Goal: Book appointment/travel/reservation

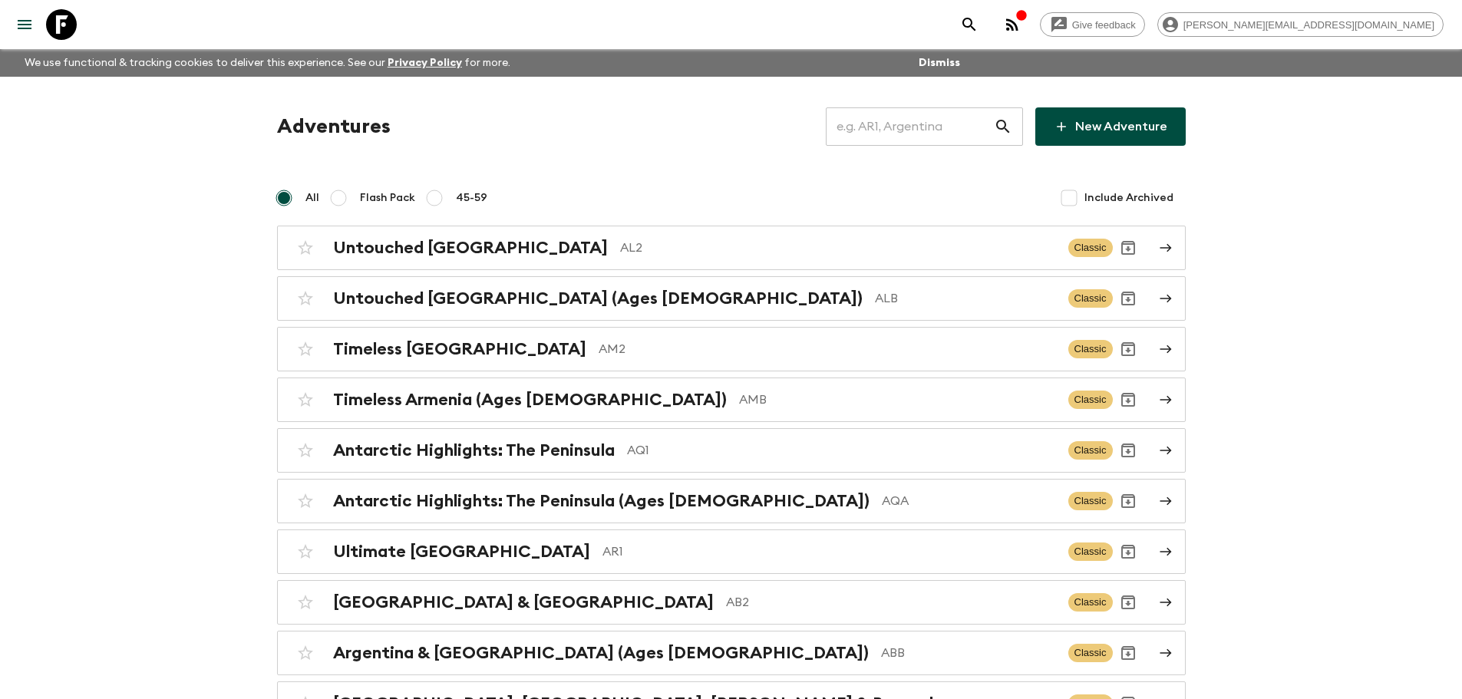
click at [871, 125] on input "text" at bounding box center [910, 126] width 168 height 43
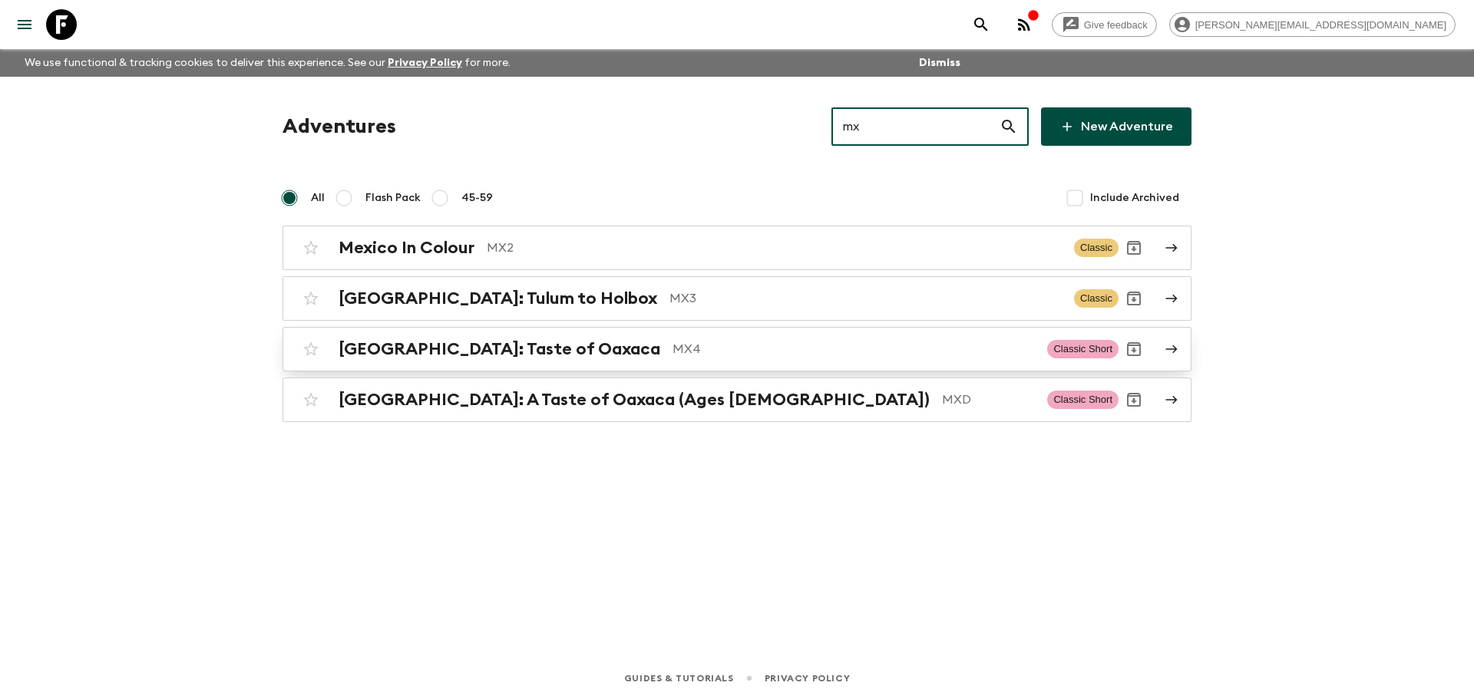
type input "mx"
click at [762, 348] on p "MX4" at bounding box center [853, 349] width 362 height 18
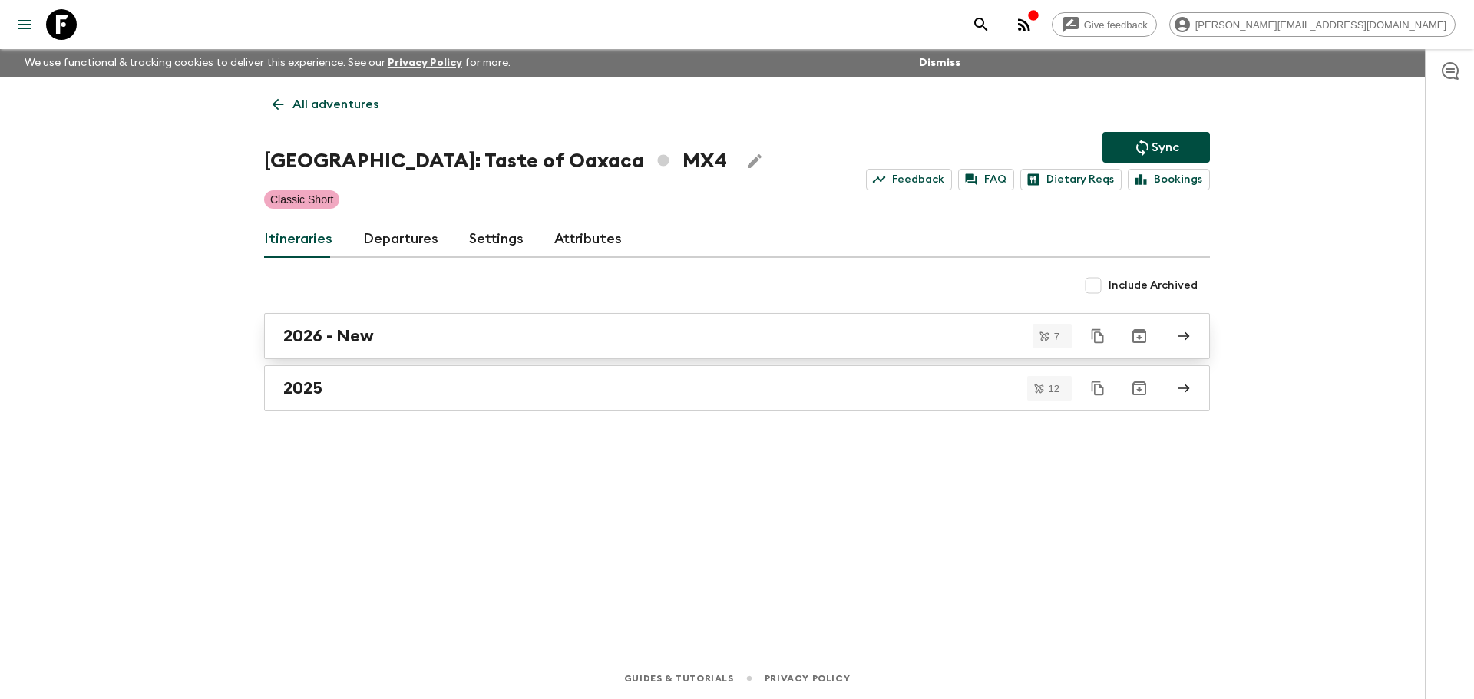
click at [386, 334] on div "2026 - New" at bounding box center [722, 336] width 878 height 20
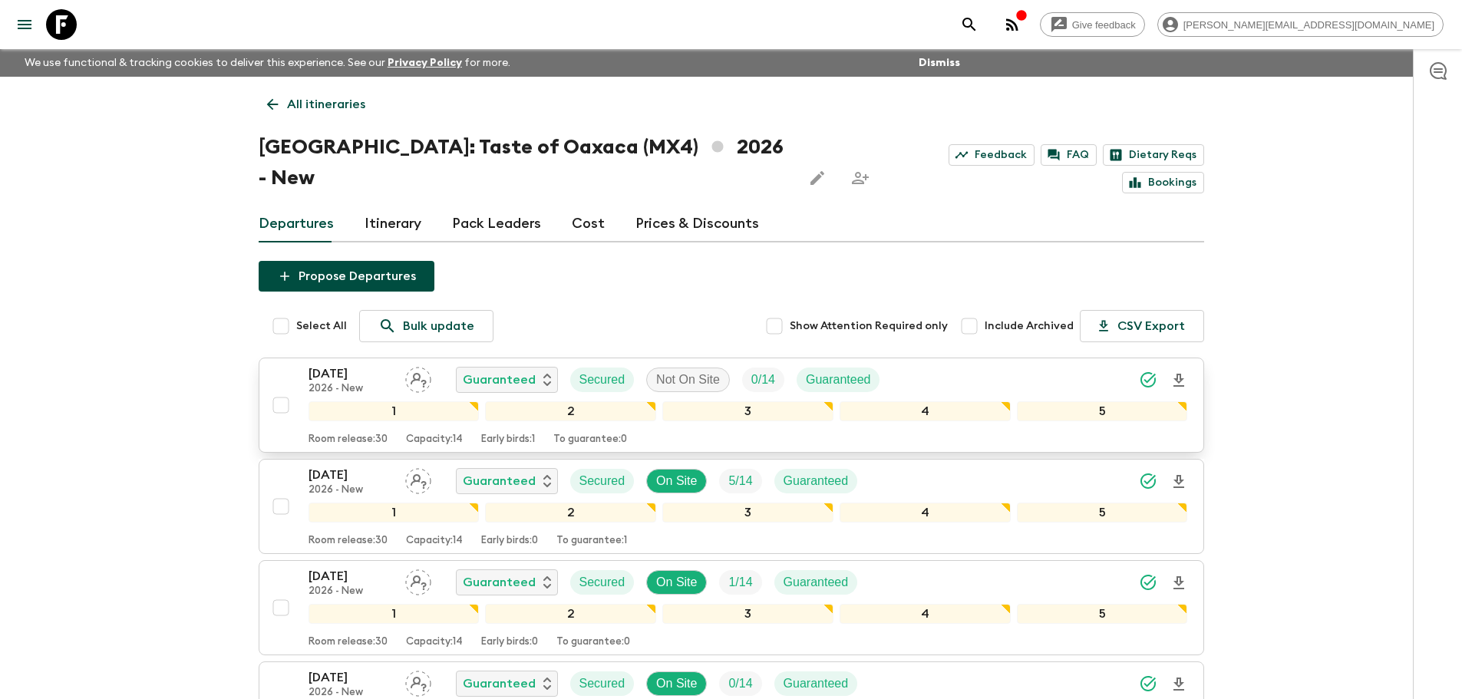
click at [385, 383] on p "2026 - New" at bounding box center [351, 389] width 84 height 12
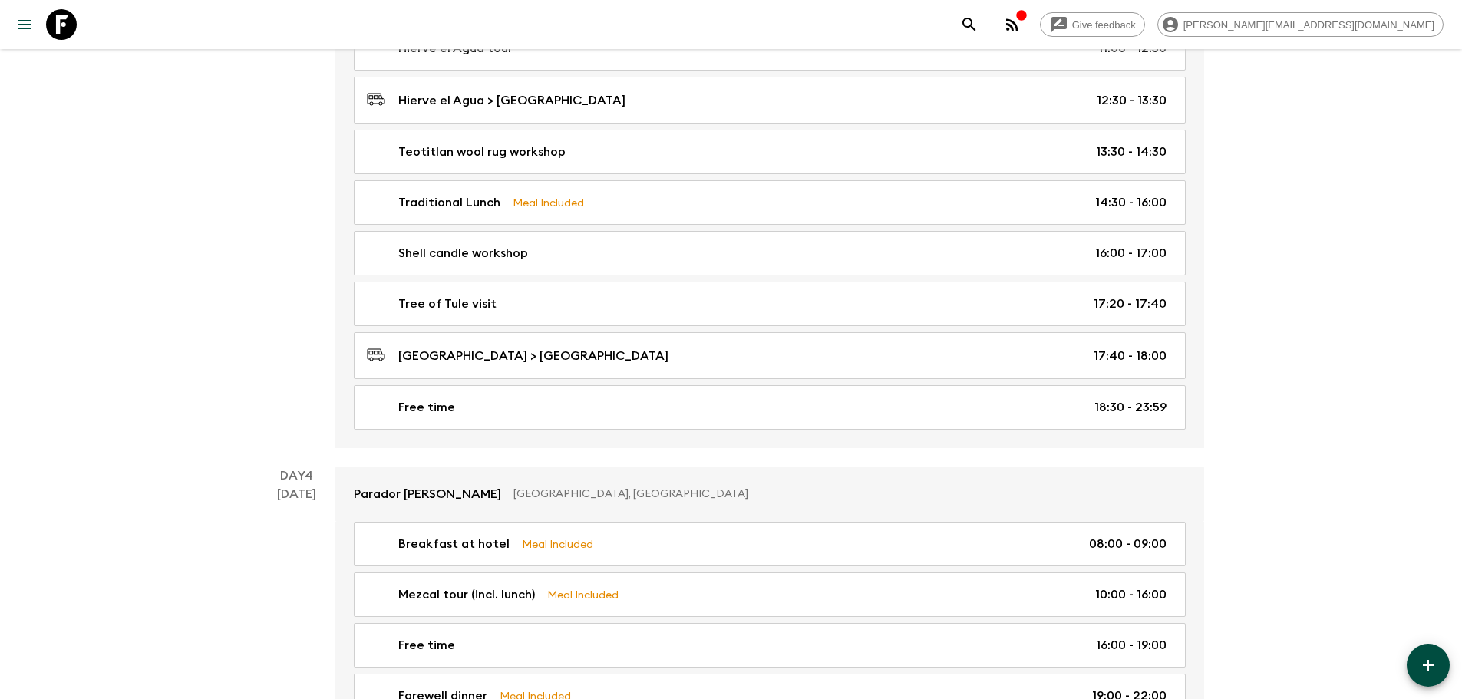
scroll to position [1413, 0]
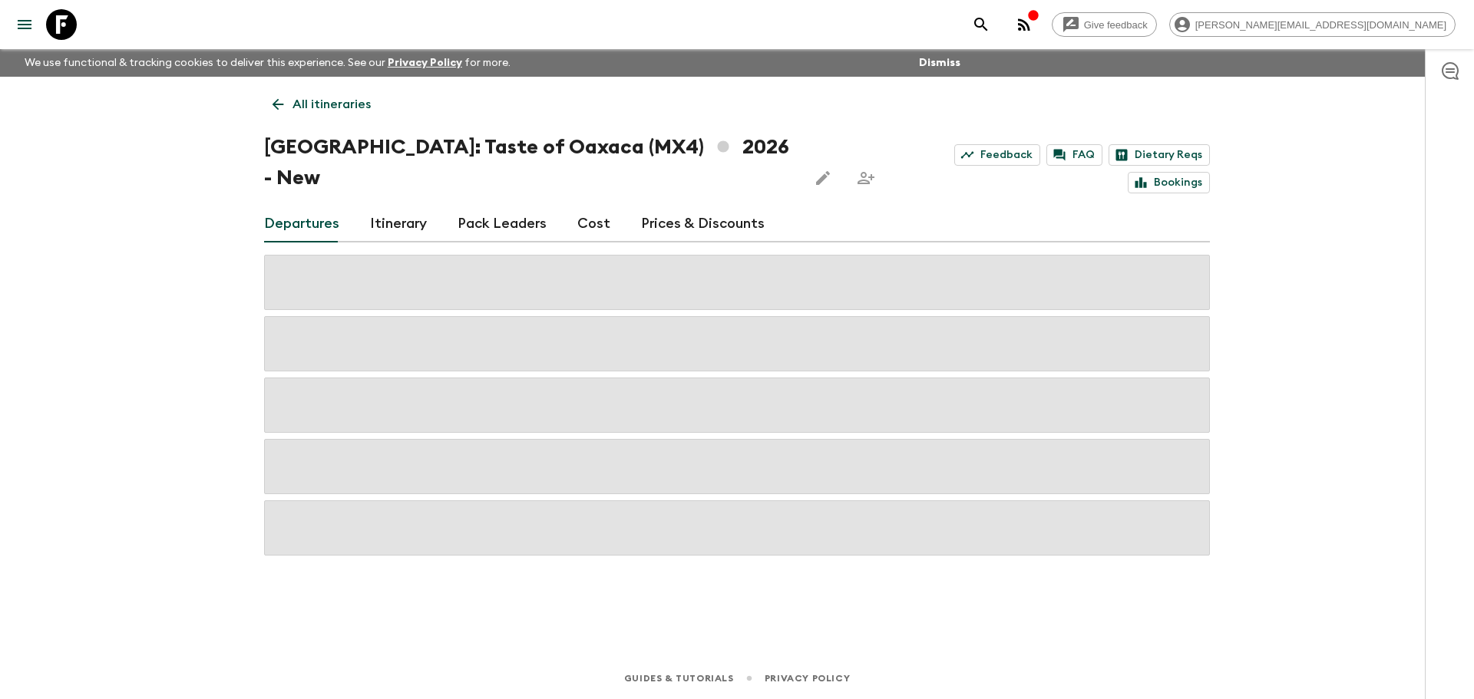
click at [337, 104] on p "All itineraries" at bounding box center [331, 104] width 78 height 18
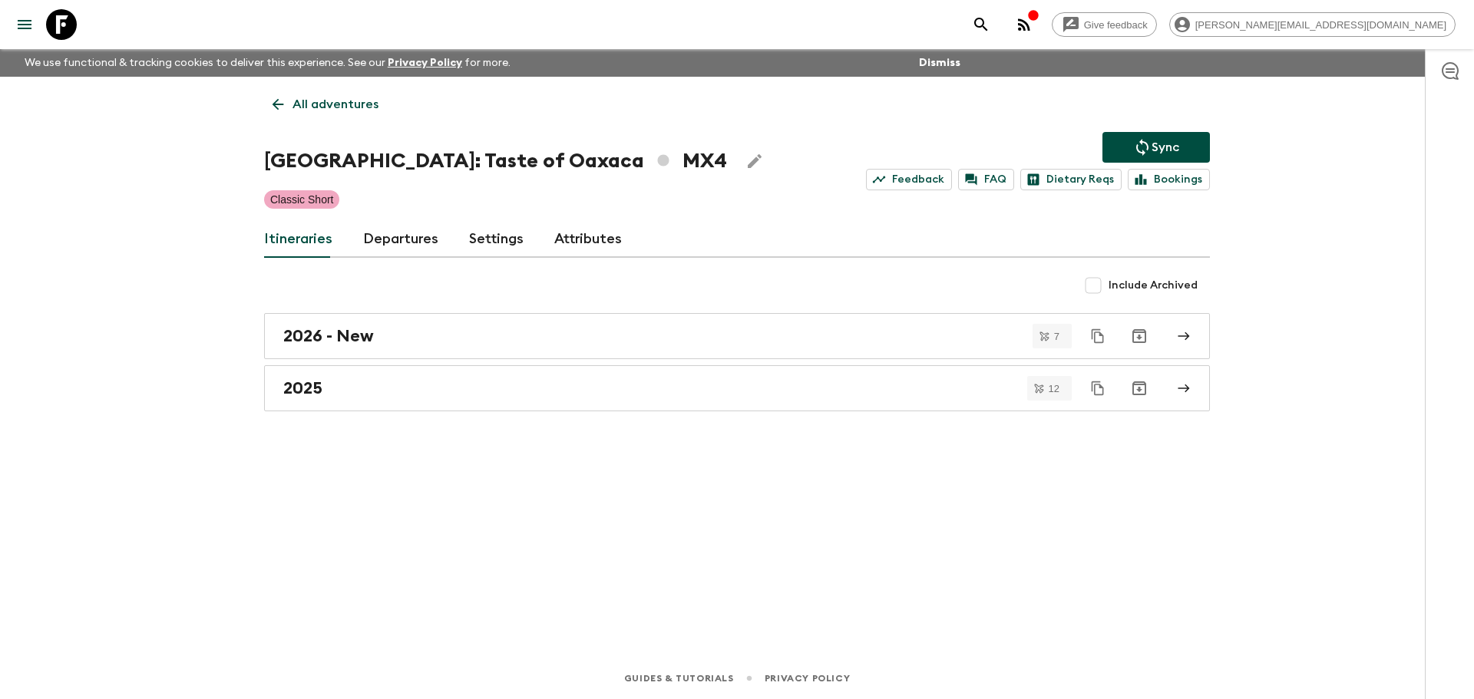
click at [351, 104] on p "All adventures" at bounding box center [335, 104] width 86 height 18
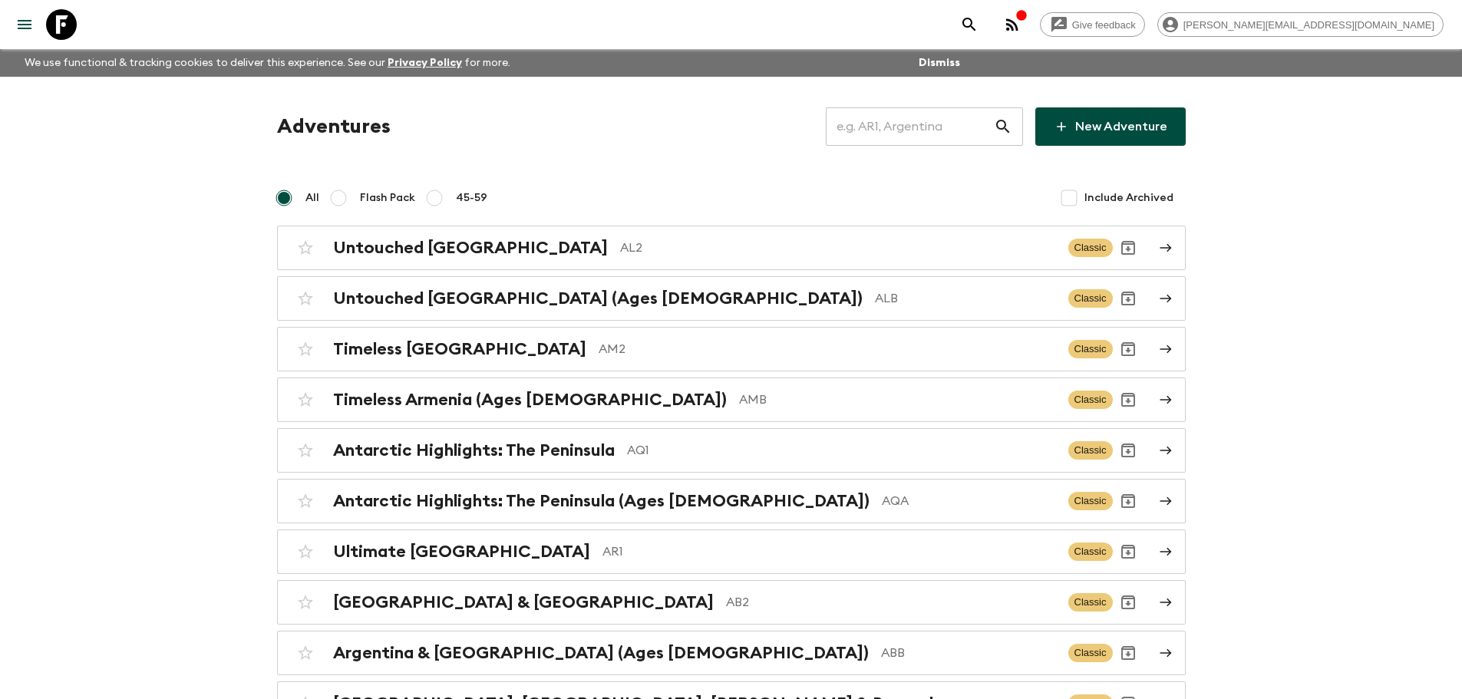
click at [874, 130] on input "text" at bounding box center [910, 126] width 168 height 43
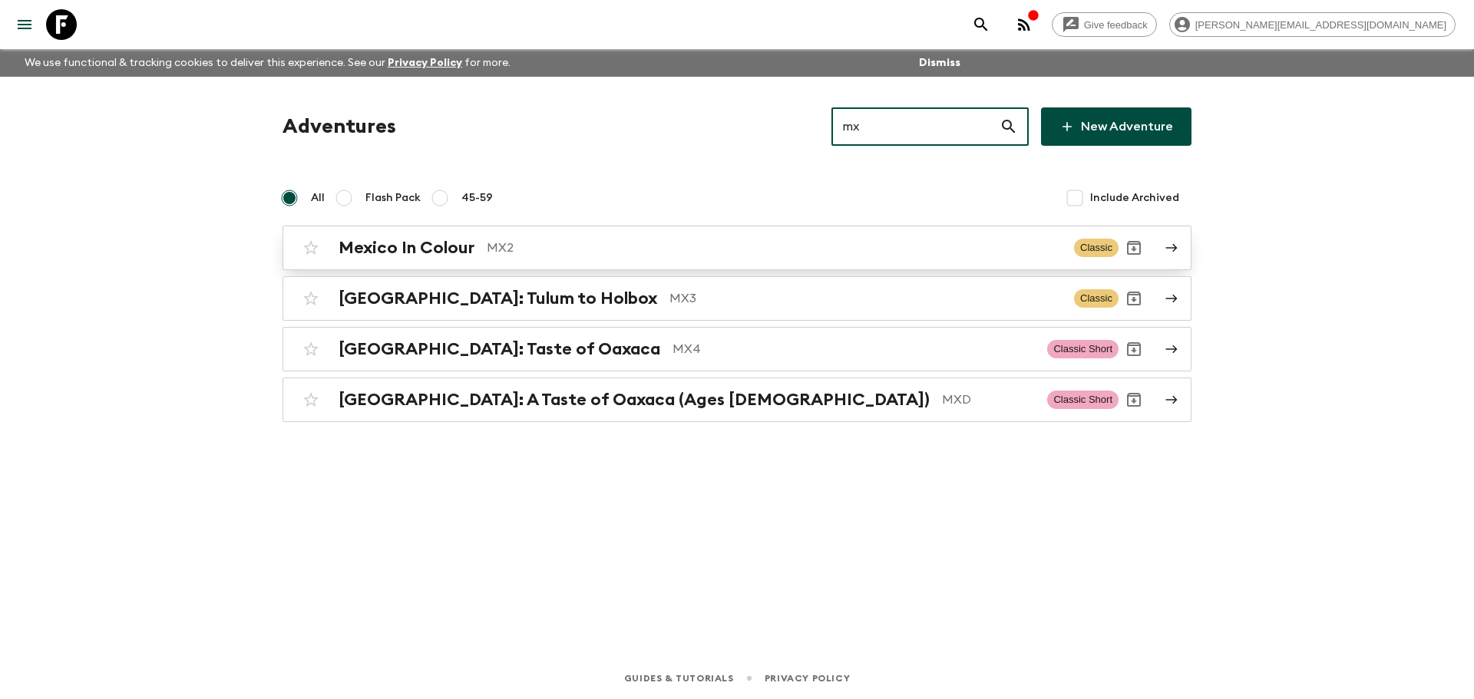
type input "mx"
click at [716, 258] on div "Mexico In Colour MX2 Classic" at bounding box center [707, 248] width 823 height 31
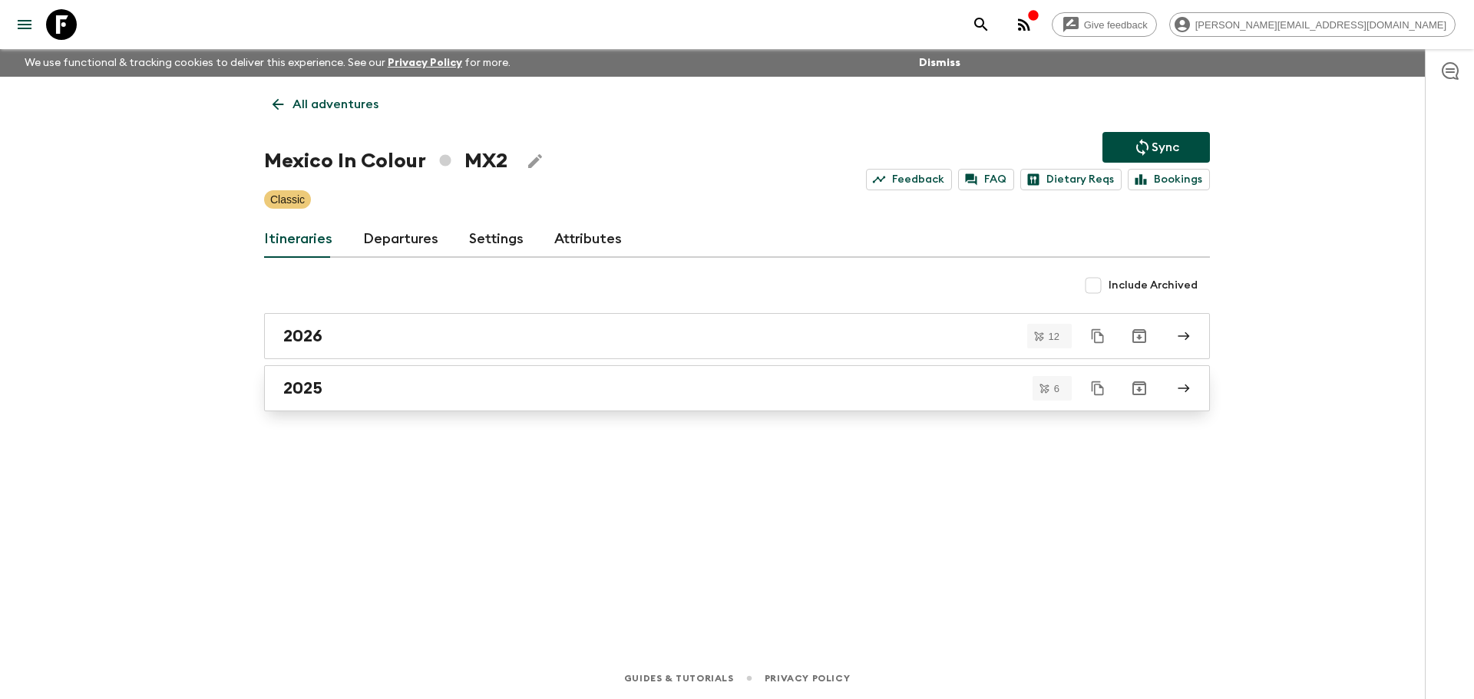
click at [403, 396] on div "2025" at bounding box center [722, 388] width 878 height 20
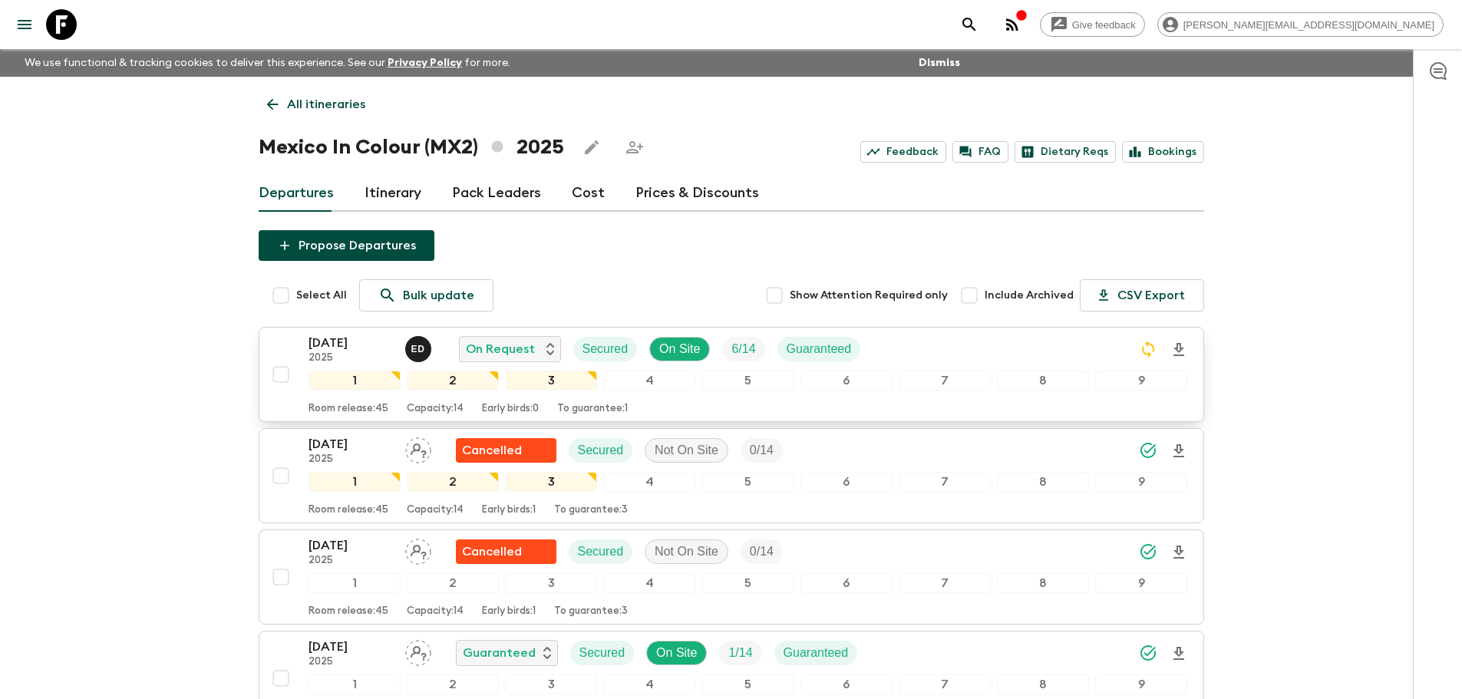
click at [1055, 349] on div "[DATE] 2025 E D On Request Secured On Site 6 / 14 Guaranteed" at bounding box center [749, 349] width 880 height 31
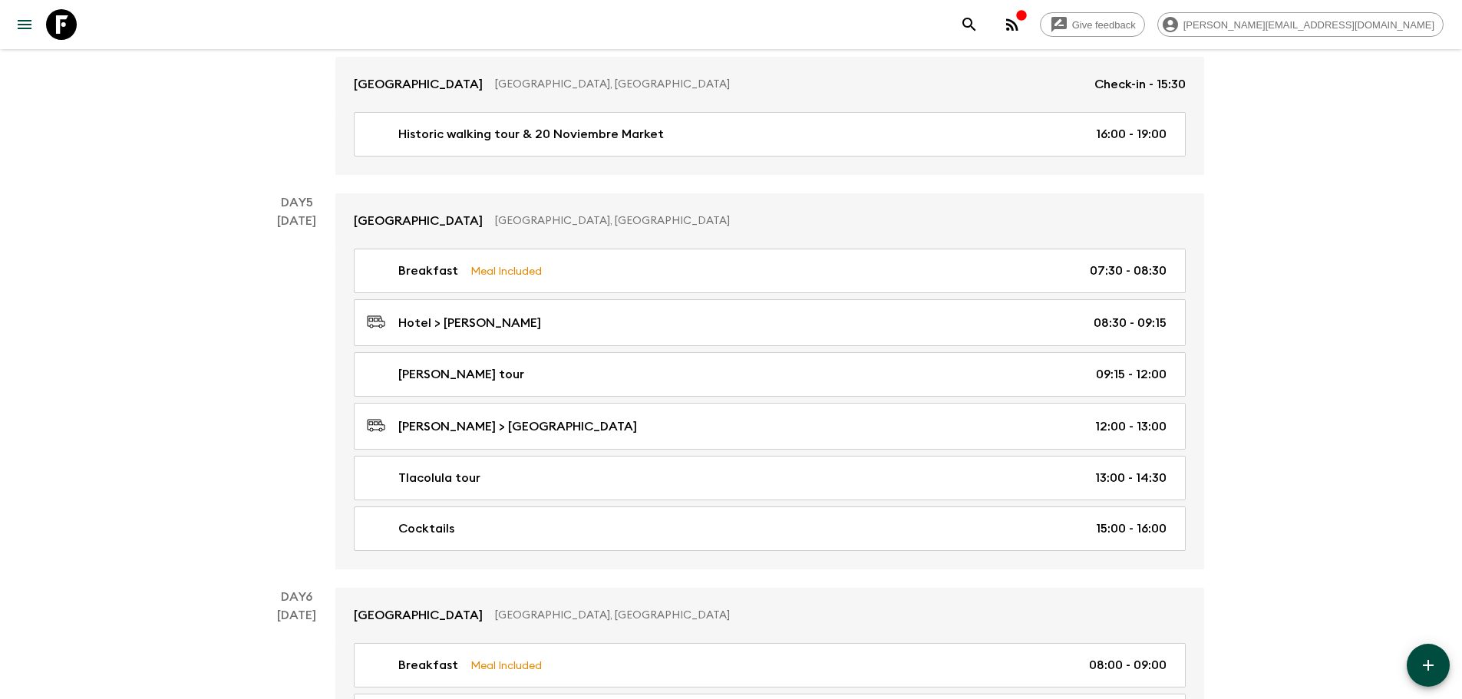
scroll to position [1857, 0]
